Goal: Transaction & Acquisition: Obtain resource

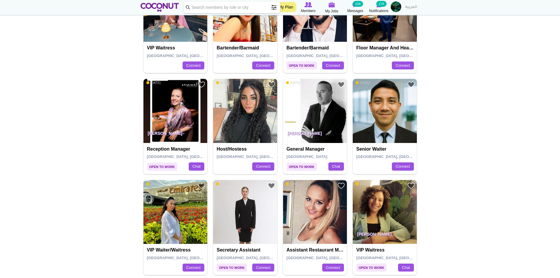
scroll to position [176, 0]
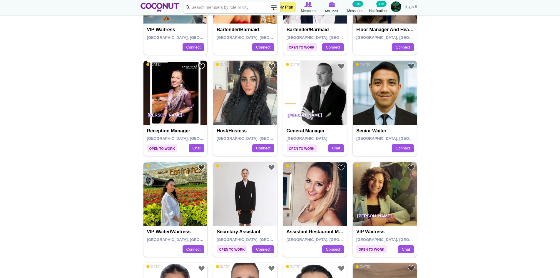
click at [403, 92] on img at bounding box center [384, 93] width 64 height 64
click at [179, 190] on img at bounding box center [175, 194] width 64 height 64
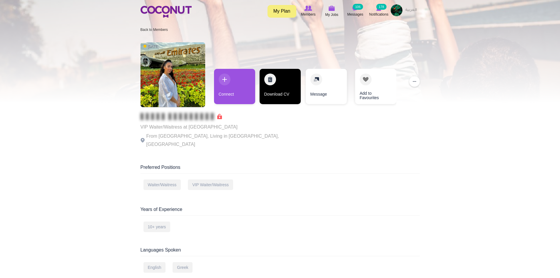
click at [286, 95] on link "Download CV" at bounding box center [279, 86] width 41 height 35
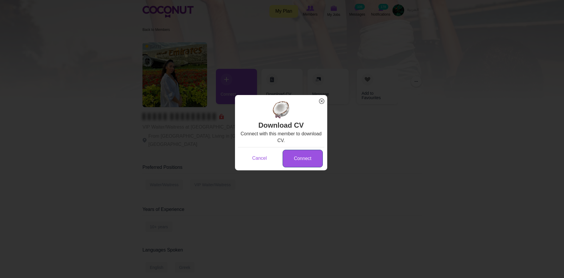
click at [305, 155] on link "Connect" at bounding box center [303, 159] width 40 height 18
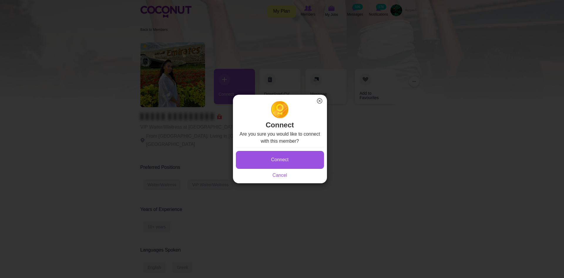
click at [289, 147] on div "Connect Saving... Cancel" at bounding box center [280, 162] width 88 height 31
click at [293, 162] on button "Connect" at bounding box center [280, 160] width 88 height 18
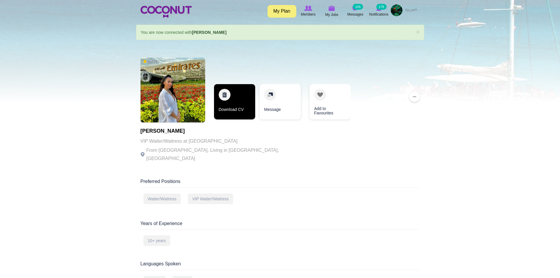
click at [237, 104] on link "Download CV" at bounding box center [234, 101] width 41 height 35
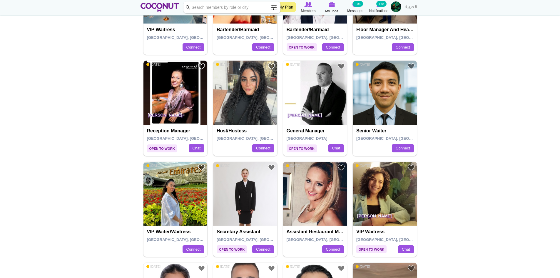
click at [378, 206] on img at bounding box center [384, 194] width 64 height 64
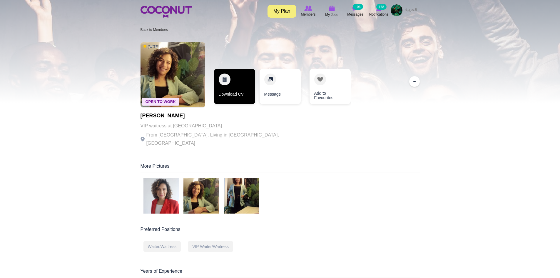
click at [239, 89] on link "Download CV" at bounding box center [234, 86] width 41 height 35
click at [226, 94] on link "Download CV" at bounding box center [234, 86] width 41 height 35
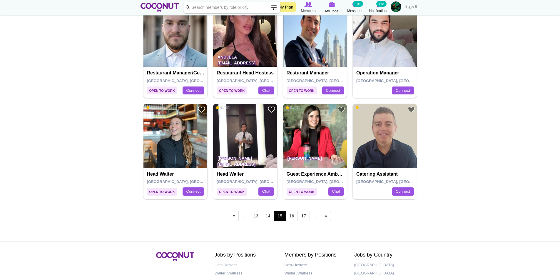
click at [172, 148] on img at bounding box center [175, 136] width 64 height 64
click at [297, 216] on link "16" at bounding box center [292, 216] width 12 height 10
